Goal: Transaction & Acquisition: Purchase product/service

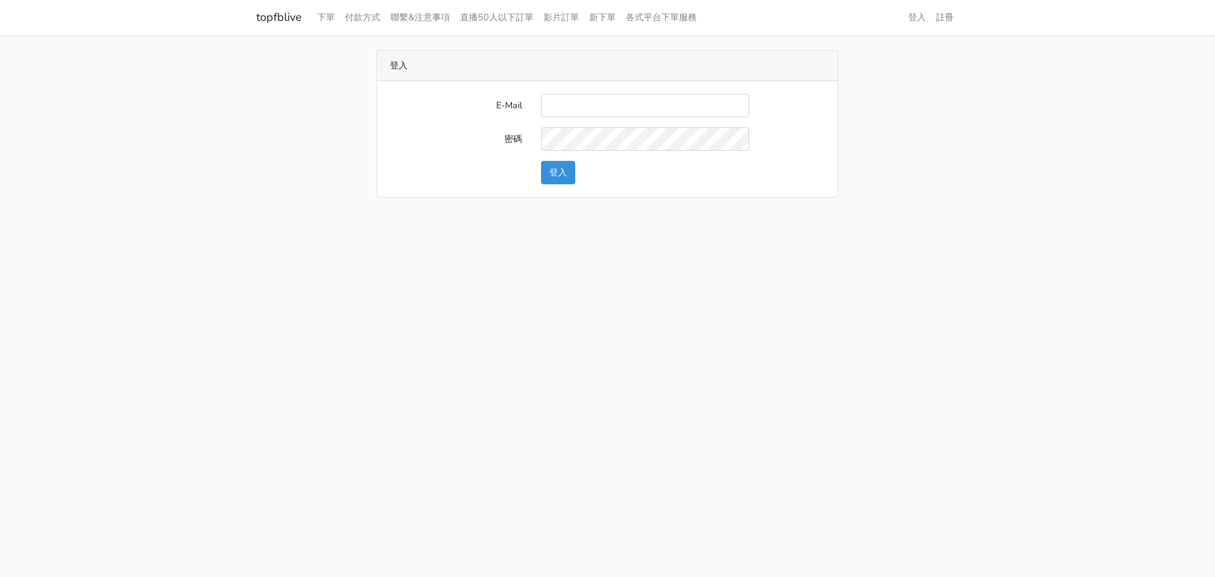
type input "chaochen.hung@gmail.com"
click at [541, 161] on button "登入" at bounding box center [558, 172] width 34 height 23
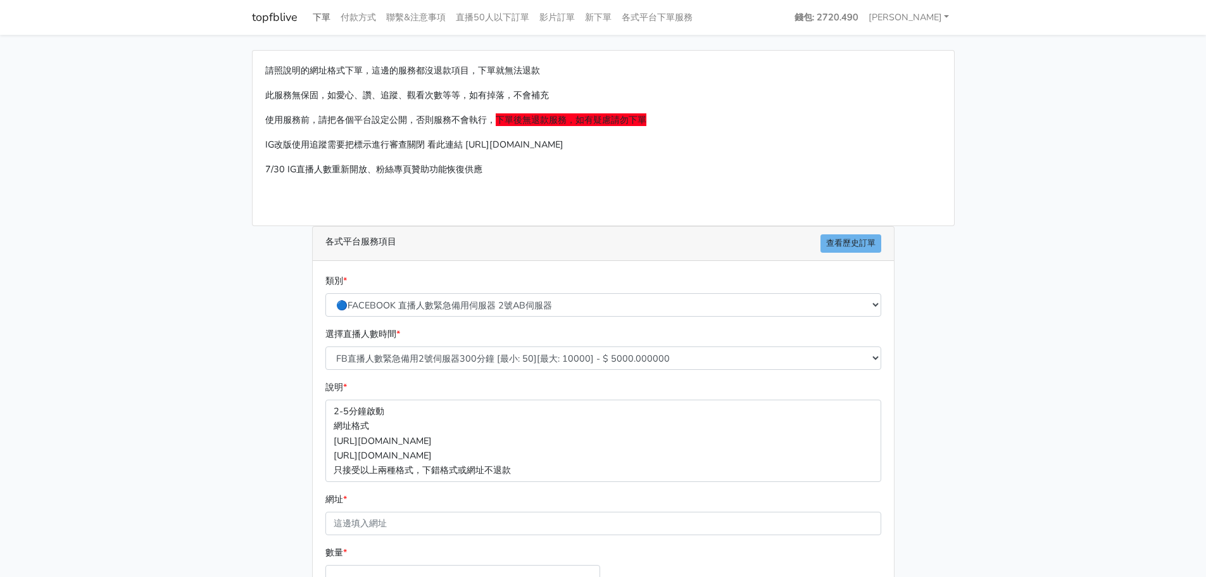
click at [315, 22] on link "下單" at bounding box center [322, 17] width 28 height 25
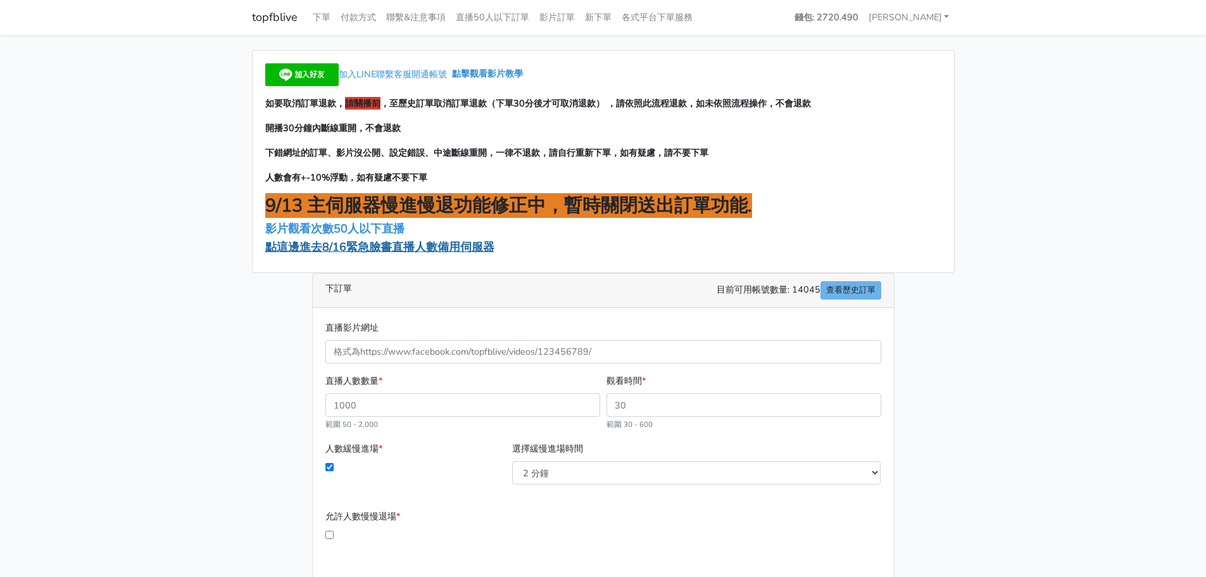
click at [317, 247] on span "點這邊進去8/16緊急臉書直播人數備用伺服器" at bounding box center [379, 246] width 229 height 15
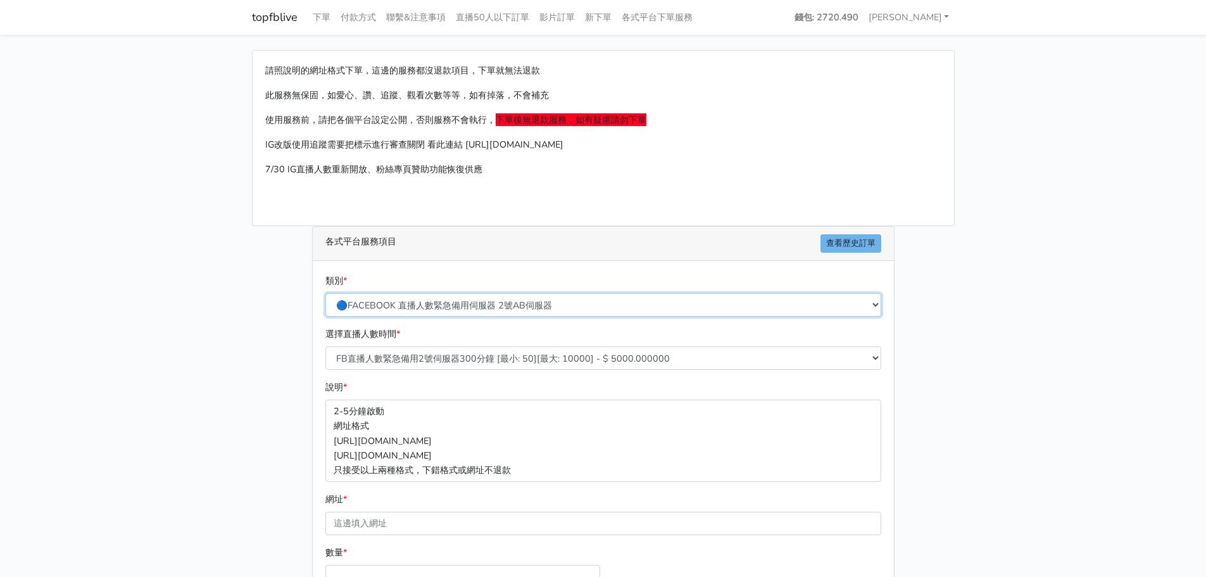
click at [451, 309] on select "🔵FACEBOOK 直播人數緊急備用伺服器 2號AB伺服器 🔵FACEBOOK 網軍專用貼文留言 安全保密 🔵FACEBOOK 直播人數緊急備用伺服器 J1 …" at bounding box center [603, 304] width 556 height 23
select select "🔵FACEBOOK 直播人數伺服器 自然增加人數 J1A伺服器"
click at [325, 293] on select "🔵FACEBOOK 直播人數緊急備用伺服器 2號AB伺服器 🔵FACEBOOK 網軍專用貼文留言 安全保密 🔵FACEBOOK 直播人數緊急備用伺服器 J1 …" at bounding box center [603, 304] width 556 height 23
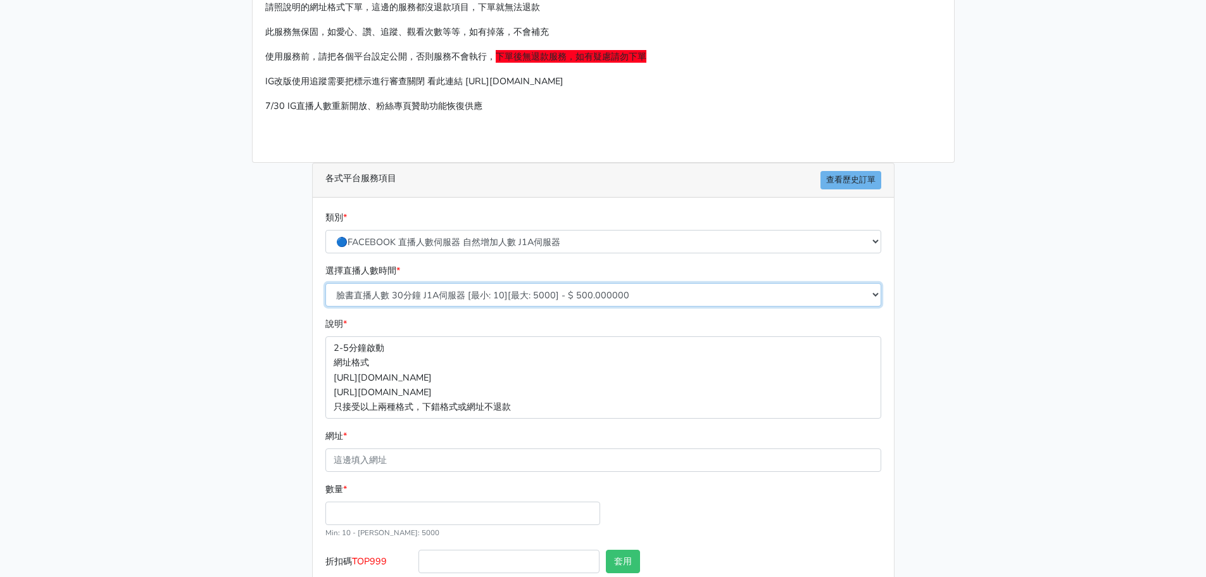
click at [545, 290] on select "臉書直播人數 30分鐘 J1A伺服器 [最小: 10][最大: 5000] - $ 500.000000 臉書直播人數 60分鐘 J1A伺服器 [最小: 10…" at bounding box center [603, 294] width 556 height 23
click at [531, 289] on select "臉書直播人數 30分鐘 J1A伺服器 [最小: 10][最大: 5000] - $ 500.000000 臉書直播人數 60分鐘 J1A伺服器 [最小: 10…" at bounding box center [603, 294] width 556 height 23
select select "624"
click at [325, 283] on select "臉書直播人數 30分鐘 J1A伺服器 [最小: 10][最大: 5000] - $ 500.000000 臉書直播人數 60分鐘 J1A伺服器 [最小: 10…" at bounding box center [603, 294] width 556 height 23
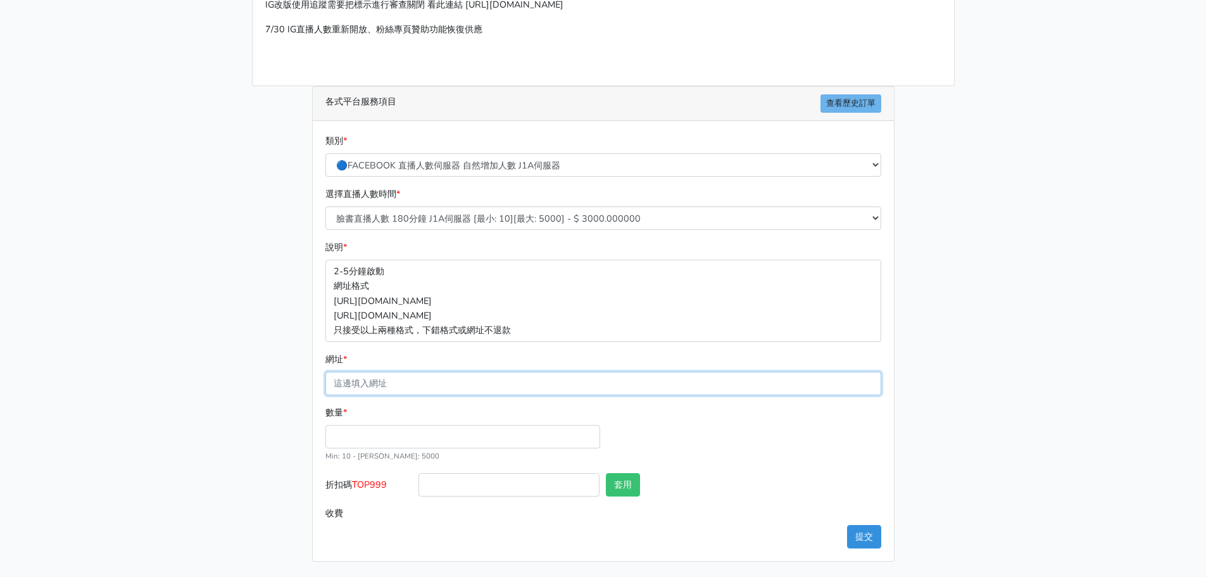
click at [378, 389] on input "網址 *" at bounding box center [603, 383] width 556 height 23
click at [468, 433] on input "數量 *" at bounding box center [462, 436] width 275 height 23
type input "350"
type input "1050.000"
click at [485, 385] on input "網址 *" at bounding box center [603, 383] width 556 height 23
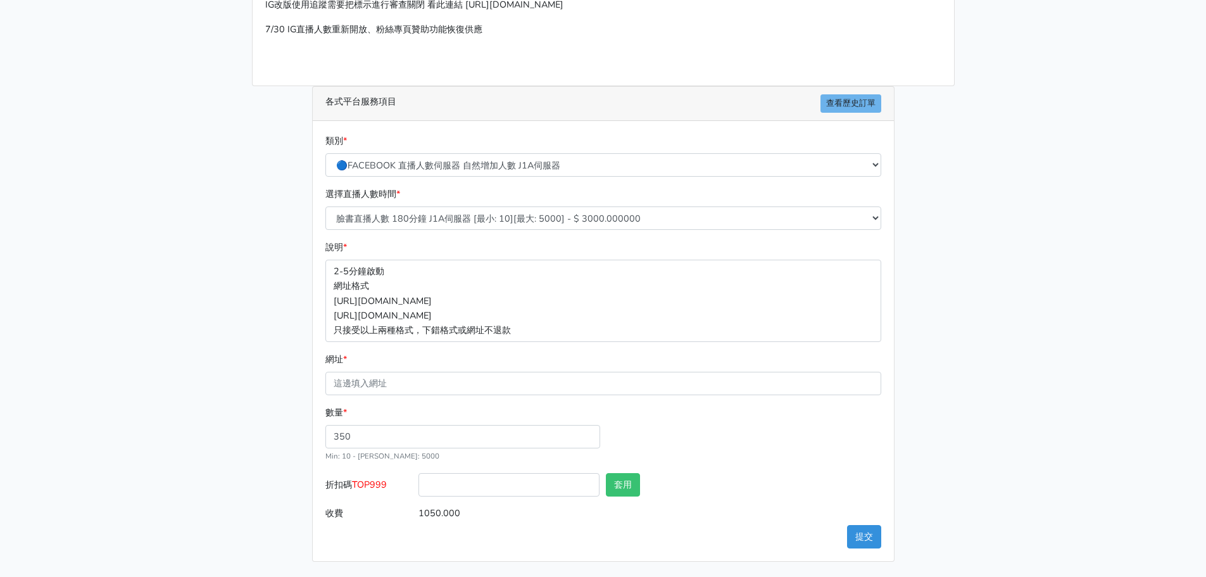
click at [716, 466] on div "數量 * 350 Min: 10 - Max: 5000" at bounding box center [603, 439] width 562 height 68
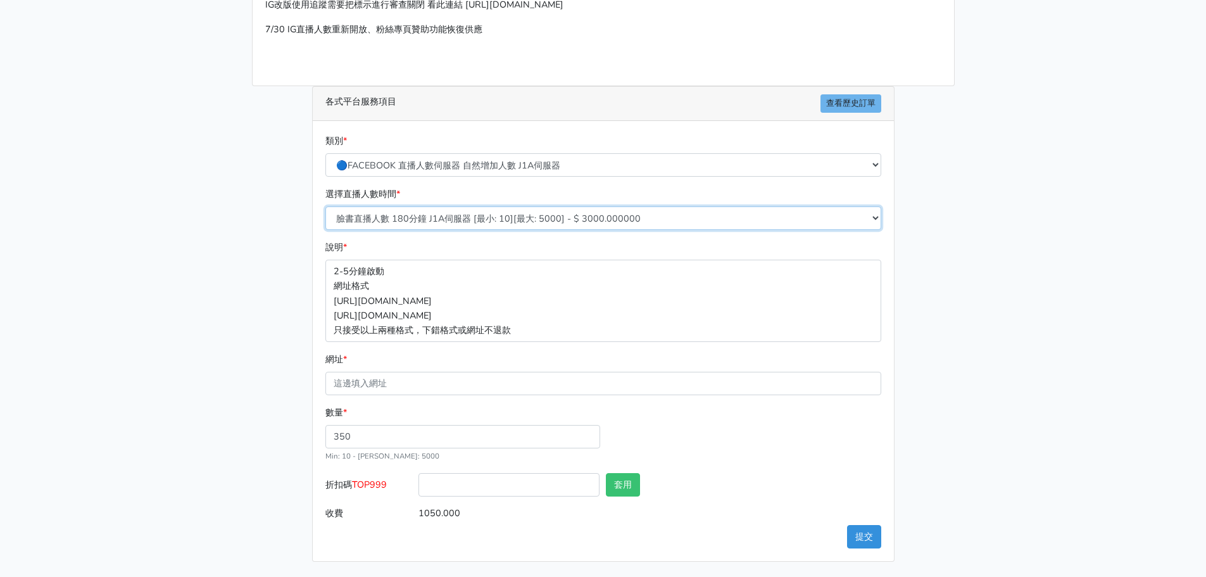
click at [463, 224] on select "臉書直播人數 30分鐘 J1A伺服器 [最小: 10][最大: 5000] - $ 500.000000 臉書直播人數 60分鐘 J1A伺服器 [最小: 10…" at bounding box center [603, 217] width 556 height 23
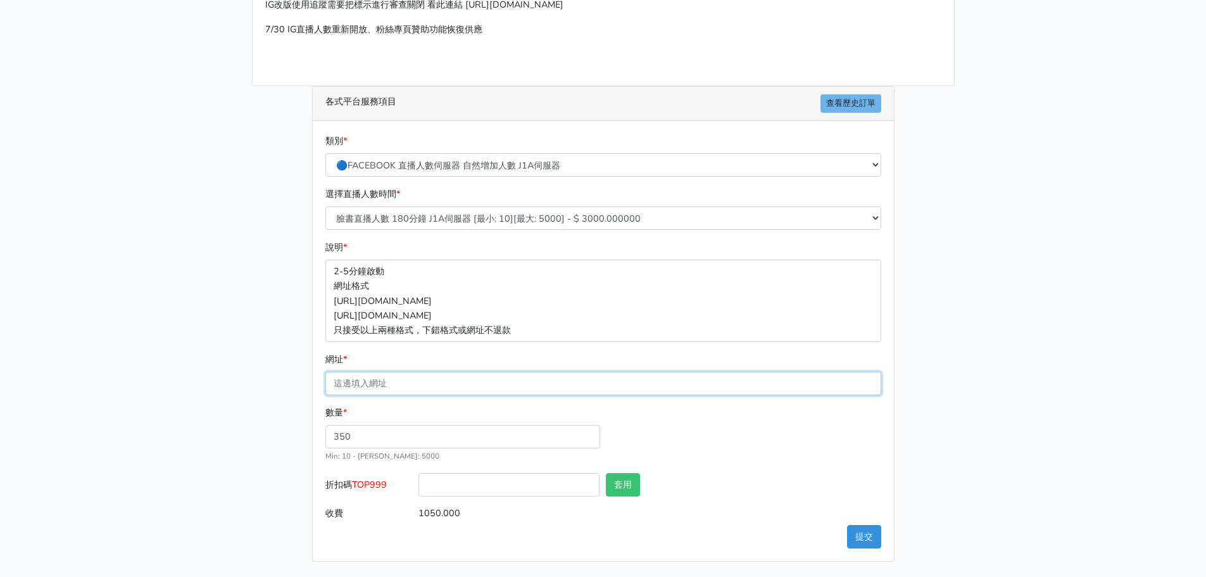
click at [403, 387] on input "網址 *" at bounding box center [603, 383] width 556 height 23
paste input "[URL][DOMAIN_NAME]"
type input "[URL][DOMAIN_NAME]"
click at [506, 486] on input "折扣碼 TOP999" at bounding box center [508, 484] width 181 height 23
type input "TOP999"
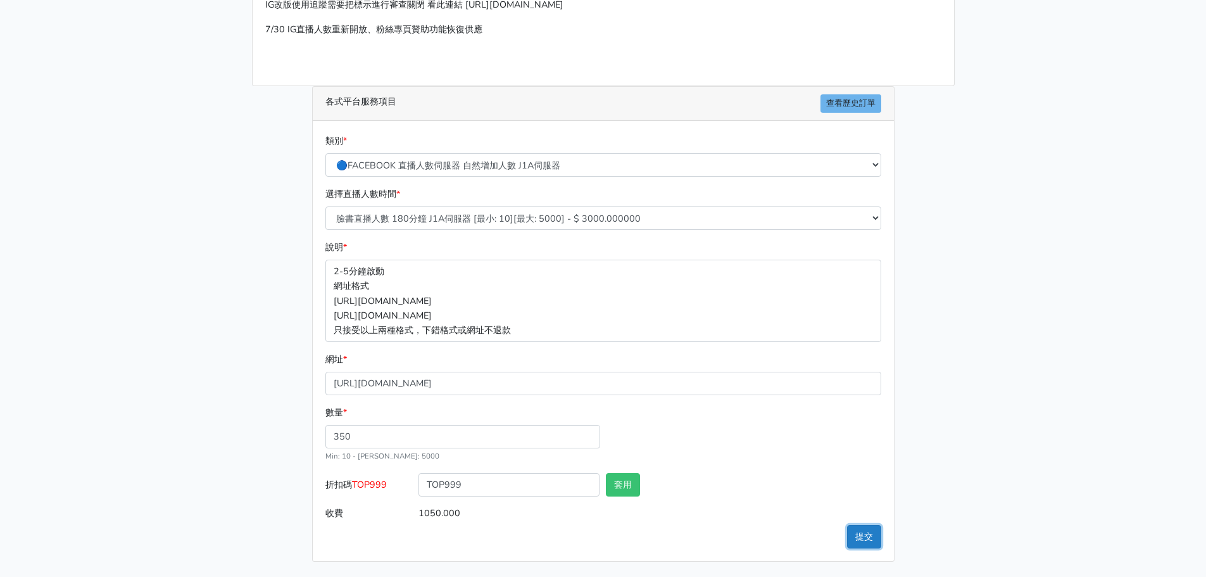
click at [868, 535] on button "提交" at bounding box center [864, 536] width 34 height 23
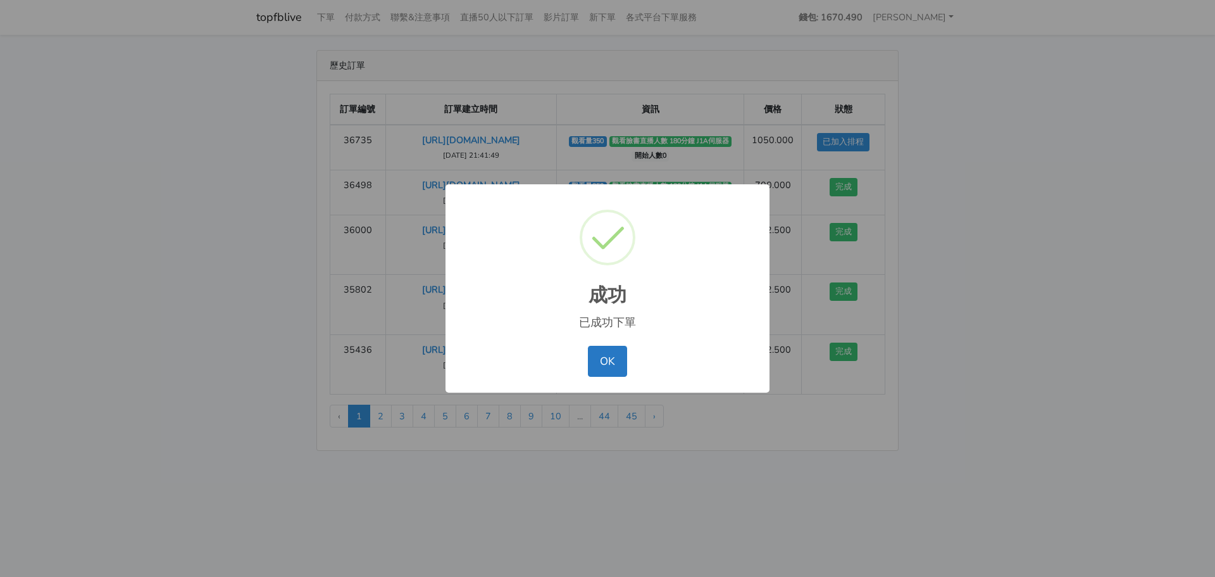
click at [585, 366] on div "OK No Cancel" at bounding box center [607, 360] width 299 height 37
click at [601, 363] on button "OK" at bounding box center [607, 361] width 39 height 30
